Goal: Information Seeking & Learning: Learn about a topic

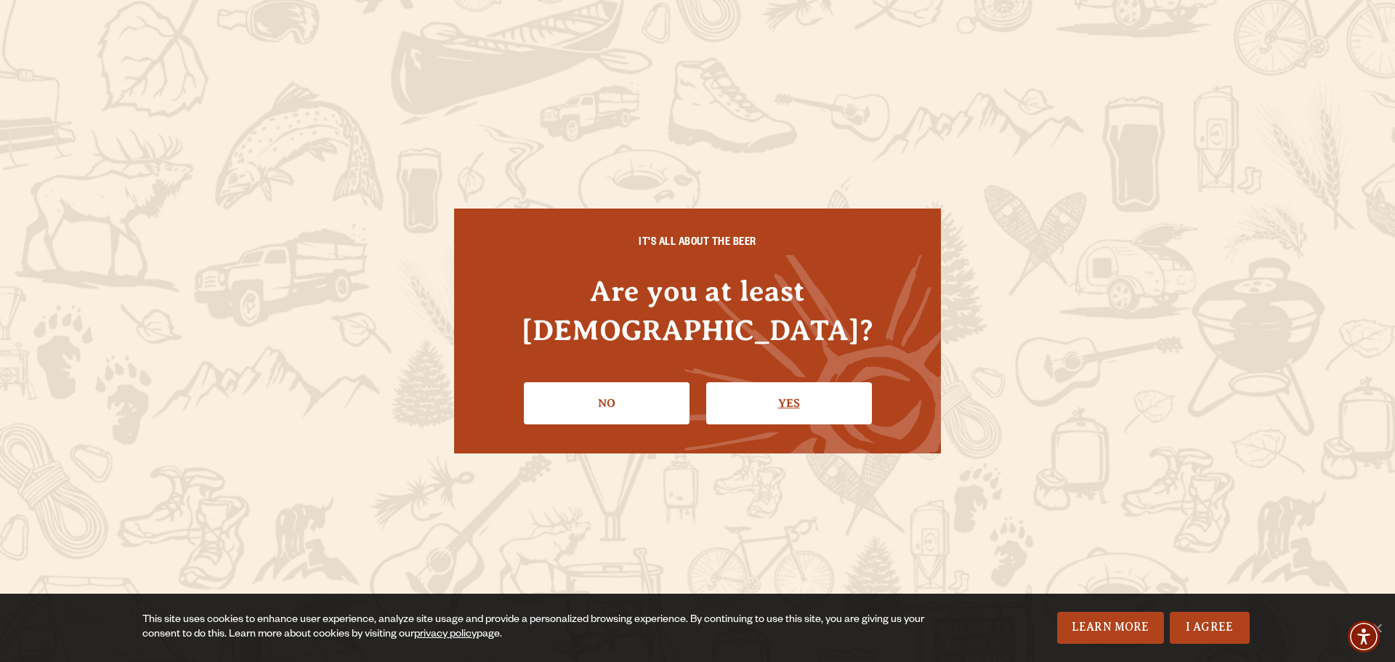
click at [775, 382] on link "Yes" at bounding box center [789, 403] width 166 height 42
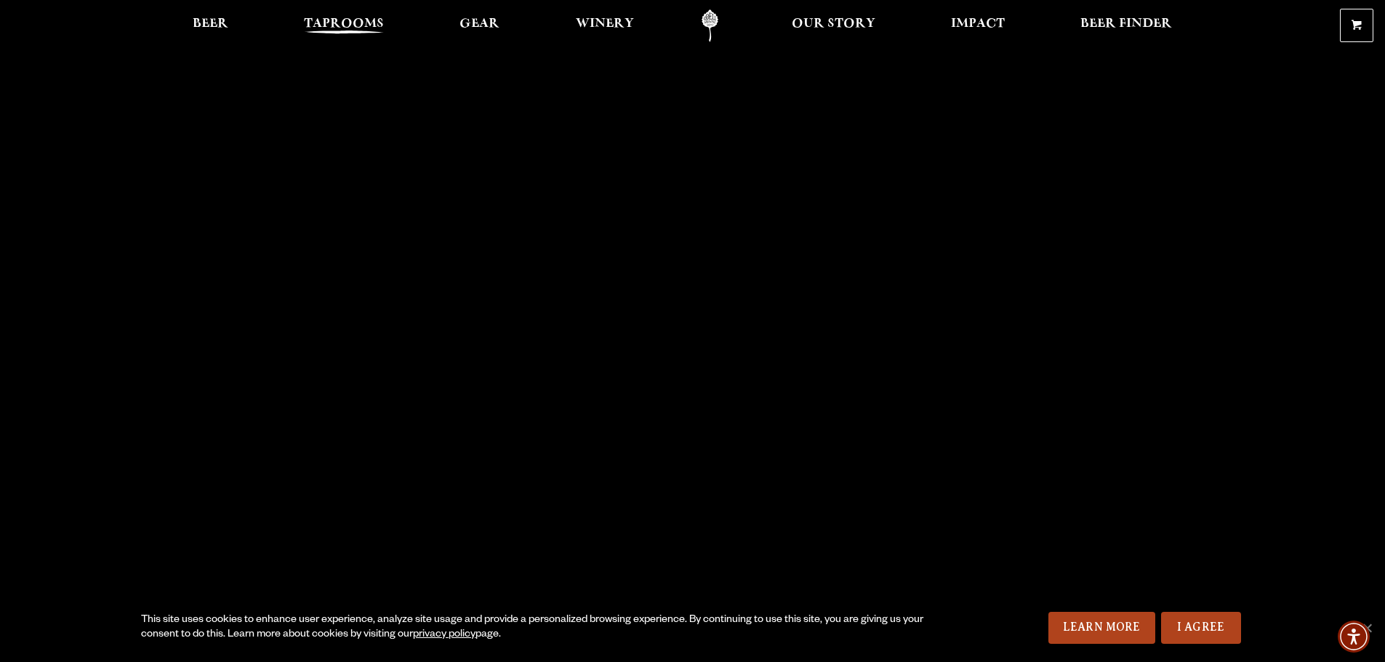
click at [347, 28] on span "Taprooms" at bounding box center [344, 24] width 80 height 12
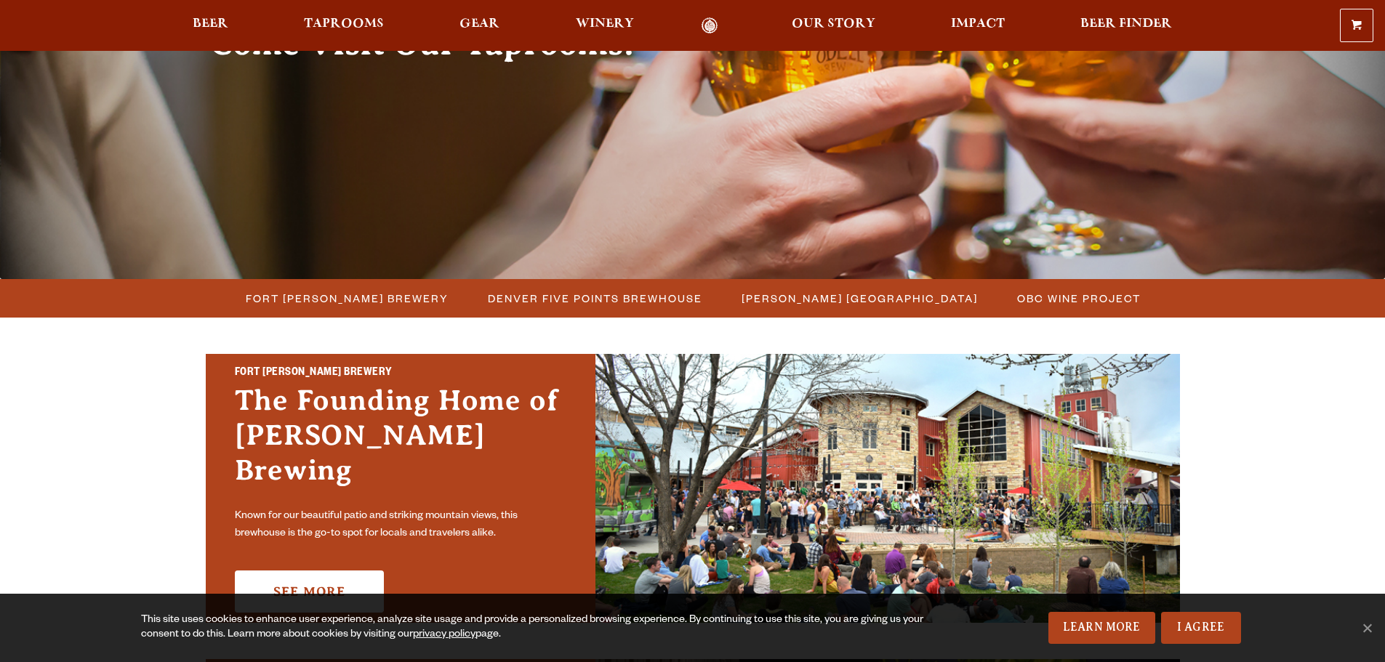
scroll to position [218, 0]
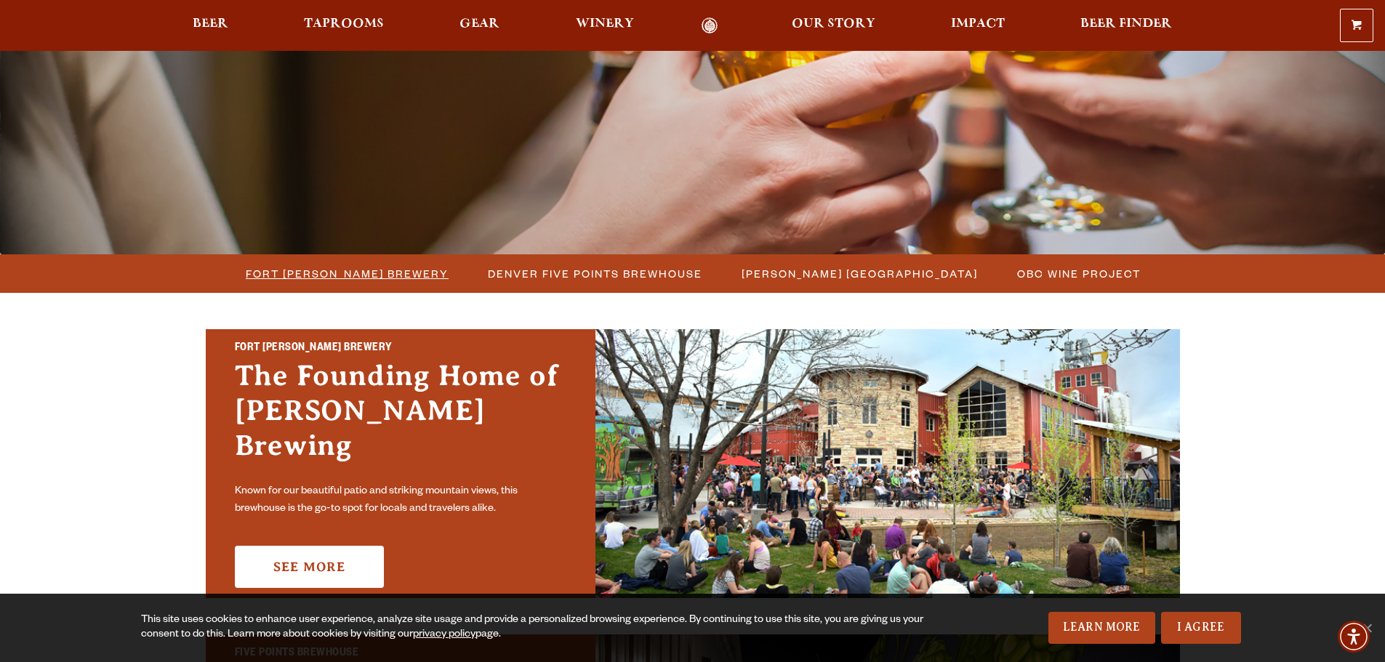
click at [340, 270] on span "Fort [PERSON_NAME] Brewery" at bounding box center [347, 273] width 203 height 21
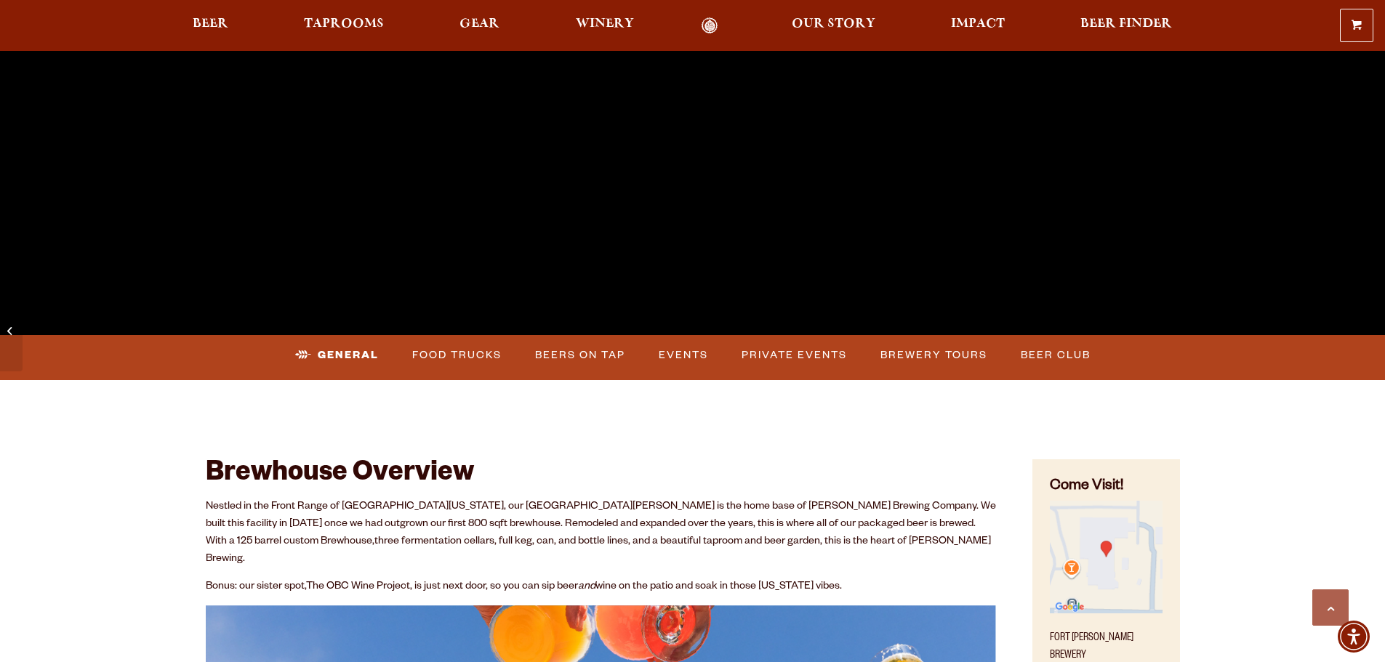
scroll to position [436, 0]
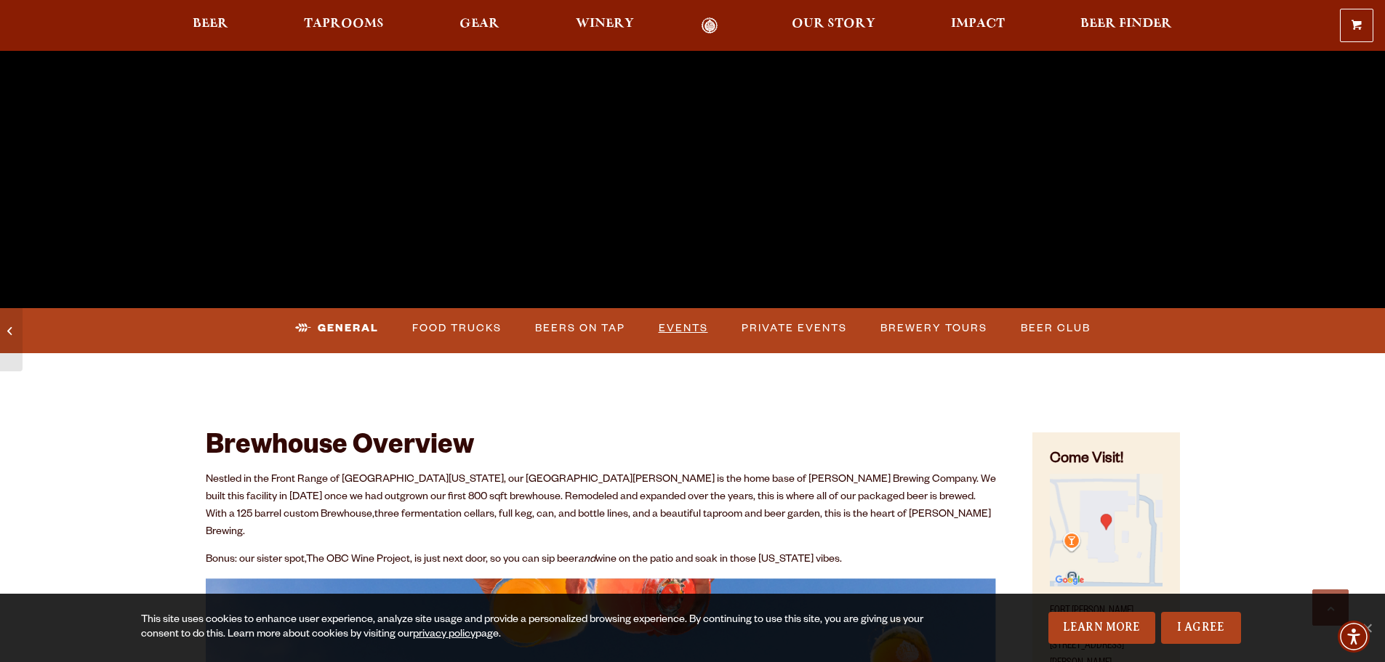
click at [681, 321] on link "Events" at bounding box center [683, 328] width 61 height 33
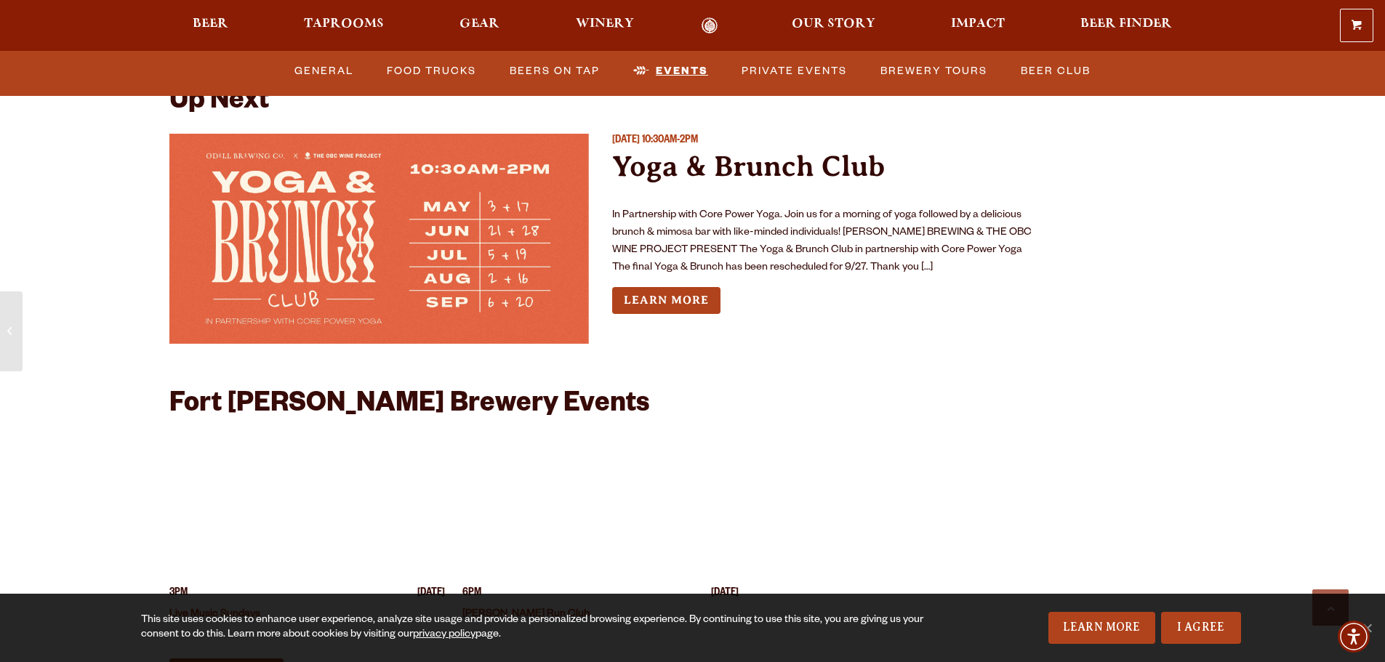
scroll to position [5569, 0]
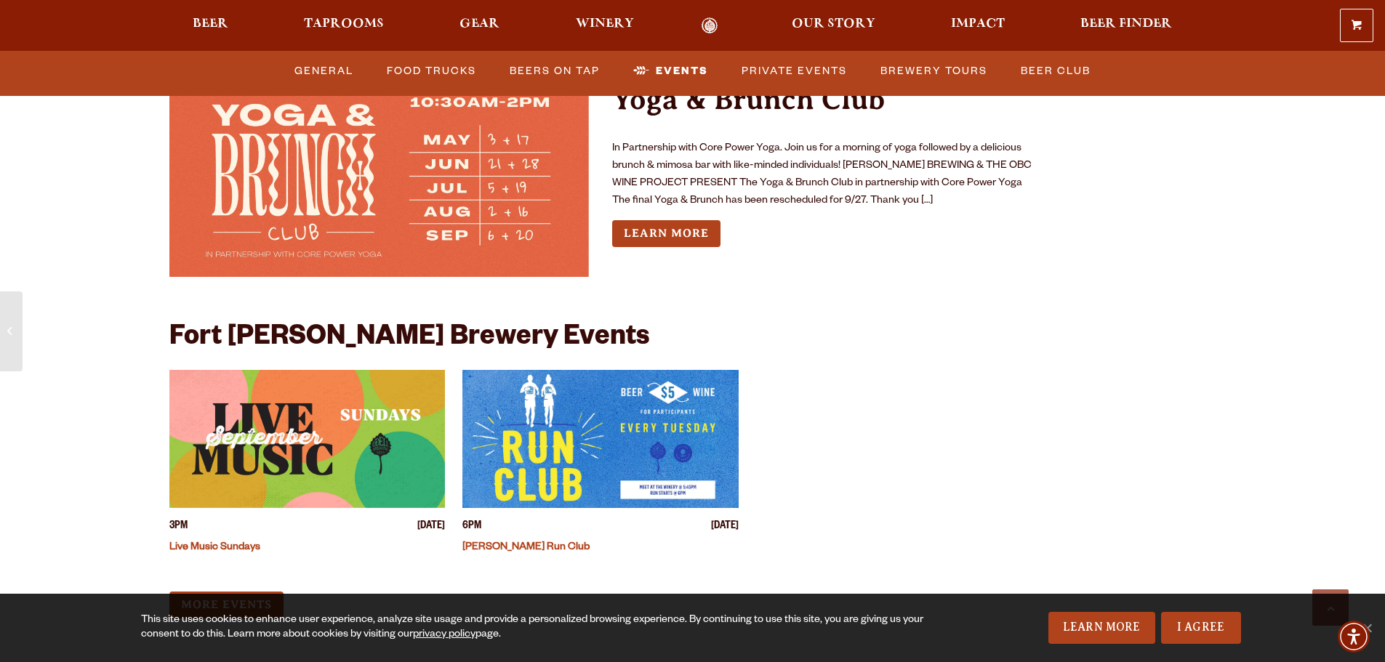
click at [199, 542] on link "Live Music Sundays" at bounding box center [214, 548] width 91 height 12
